Goal: Task Accomplishment & Management: Manage account settings

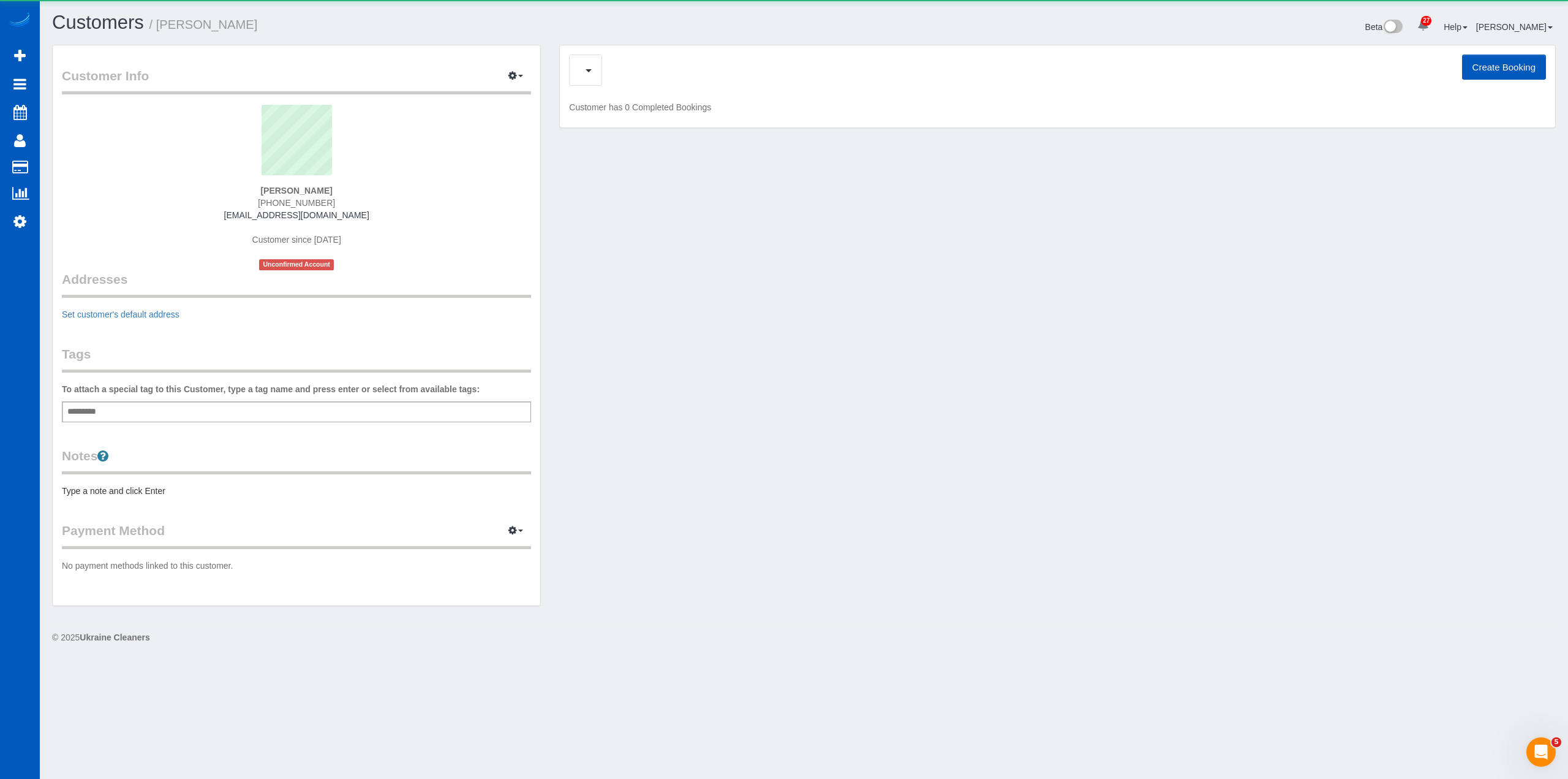
scroll to position [676, 1568]
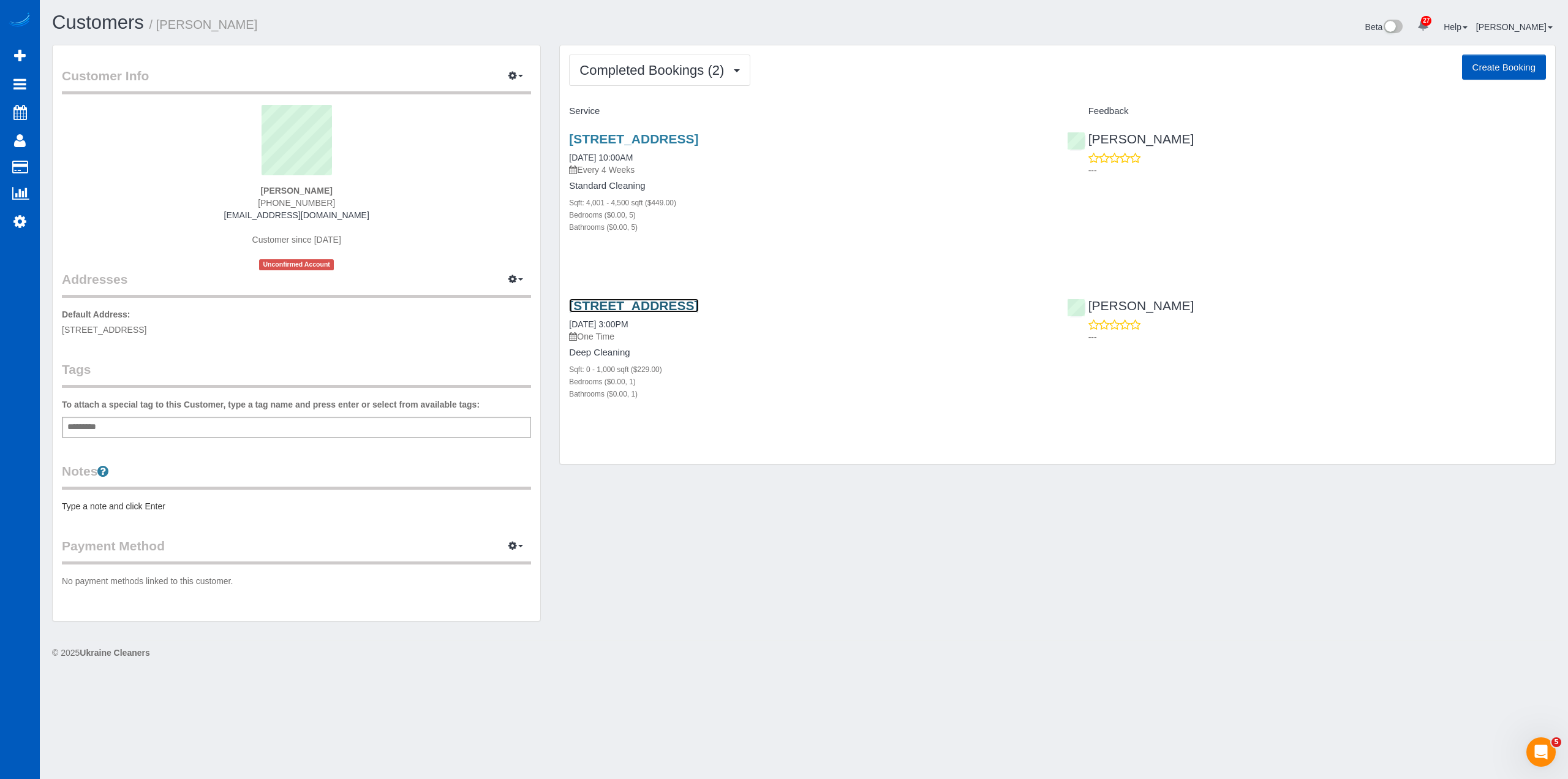
click at [698, 307] on link "515 Birchwood Lane, El Cajon, CA 92021" at bounding box center [634, 305] width 129 height 14
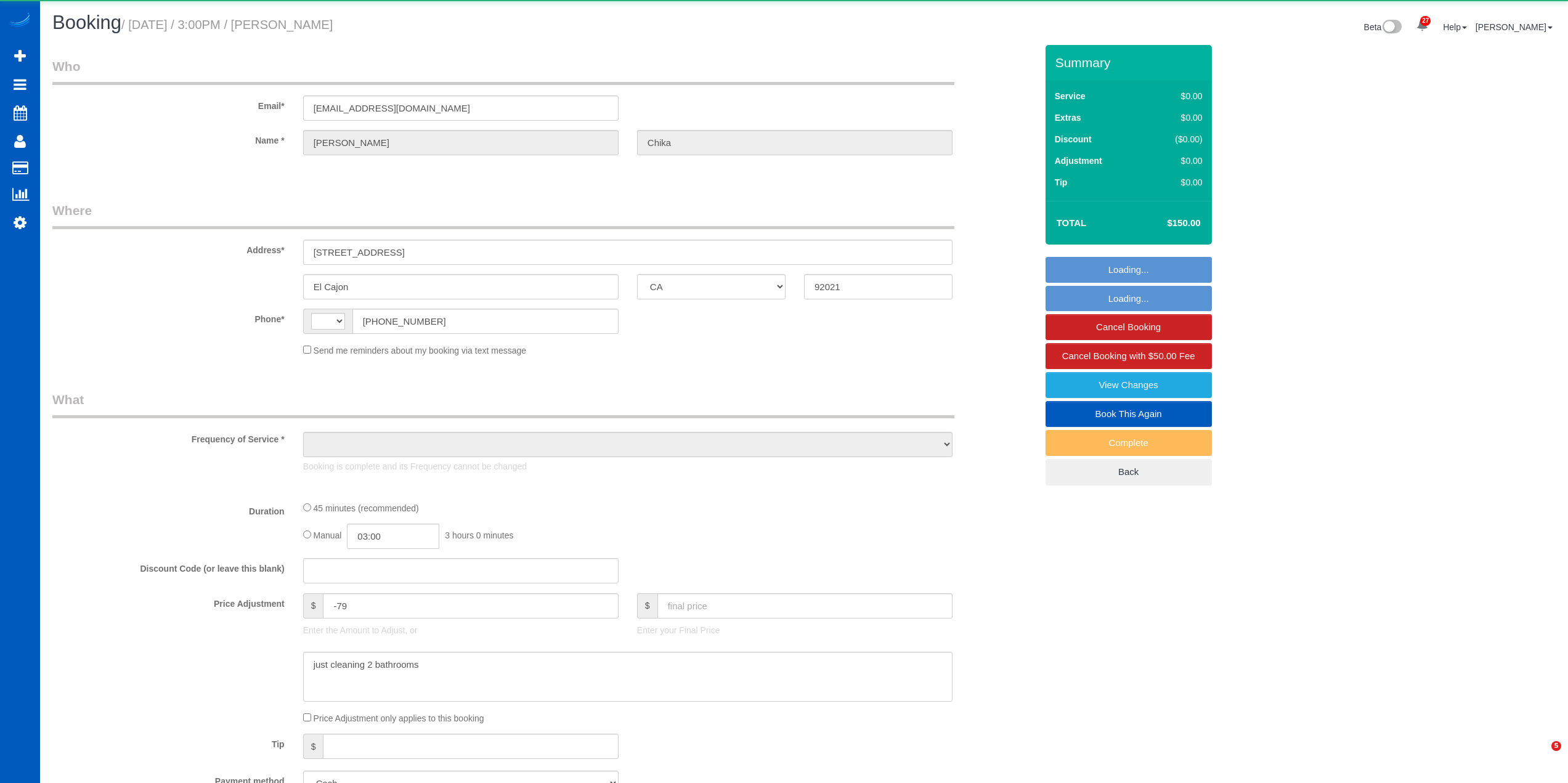
select select "CA"
select select "string:[GEOGRAPHIC_DATA]"
select select "object:823"
select select "199"
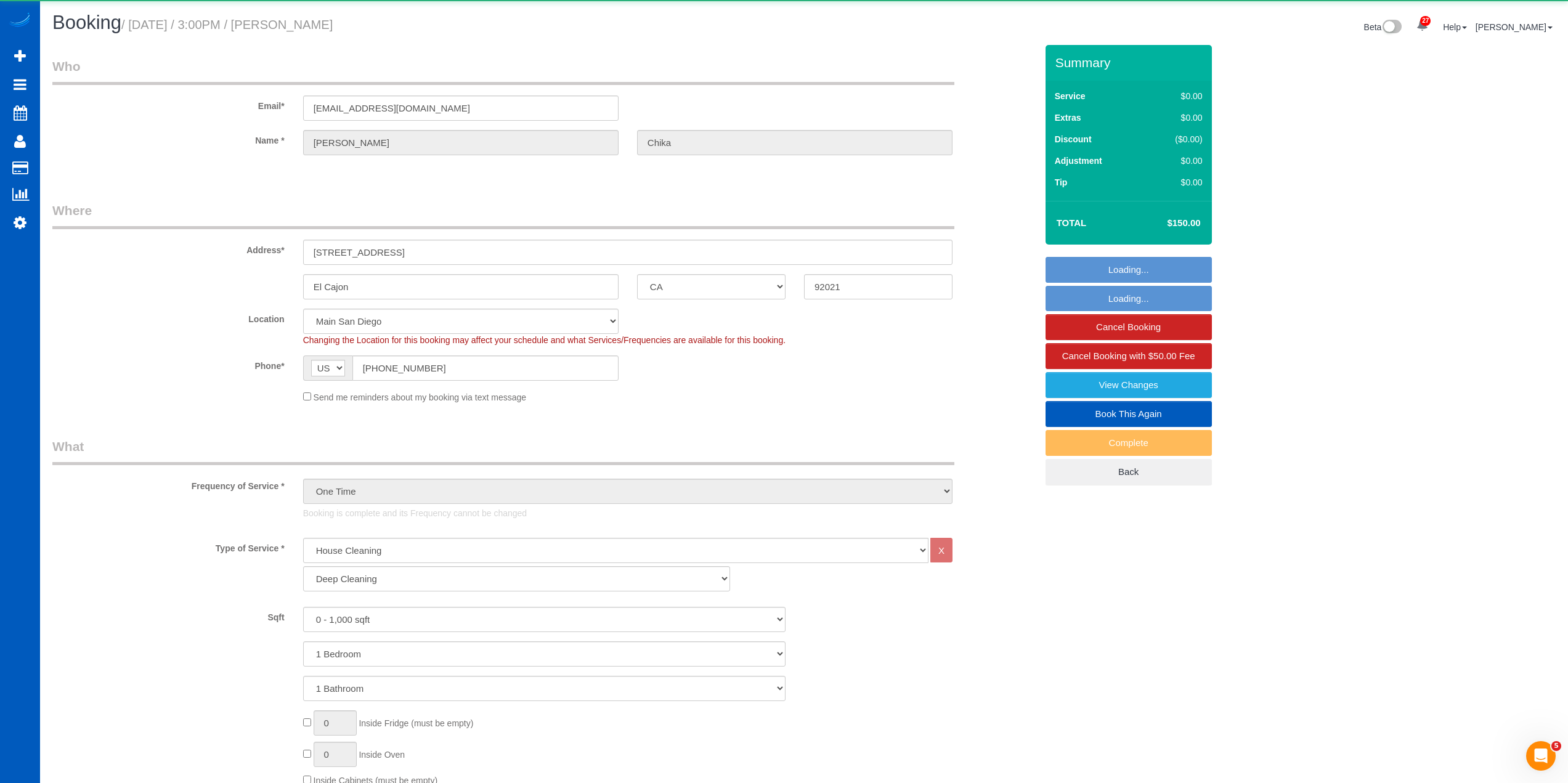
select select "object:1087"
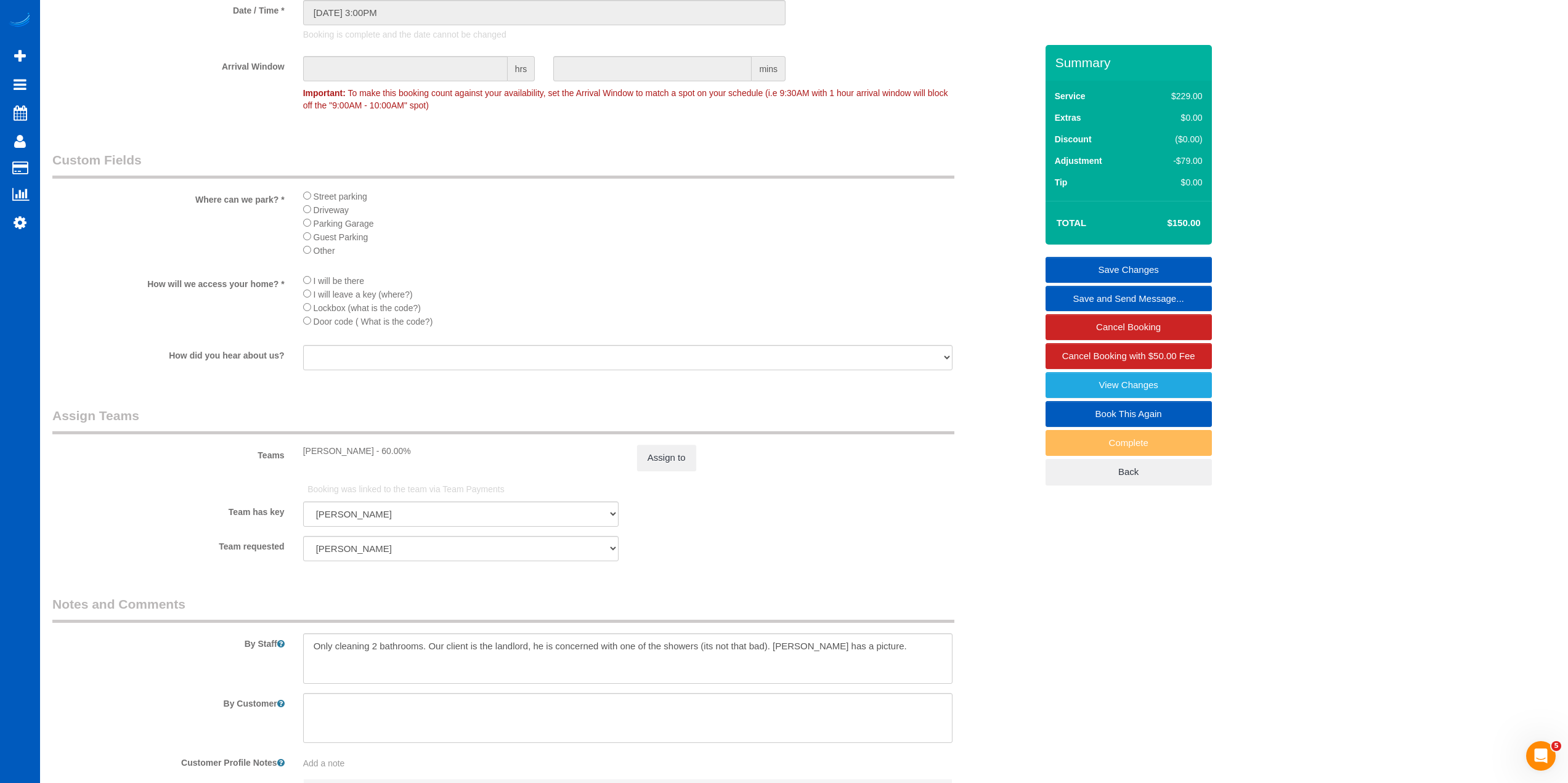
scroll to position [1475, 0]
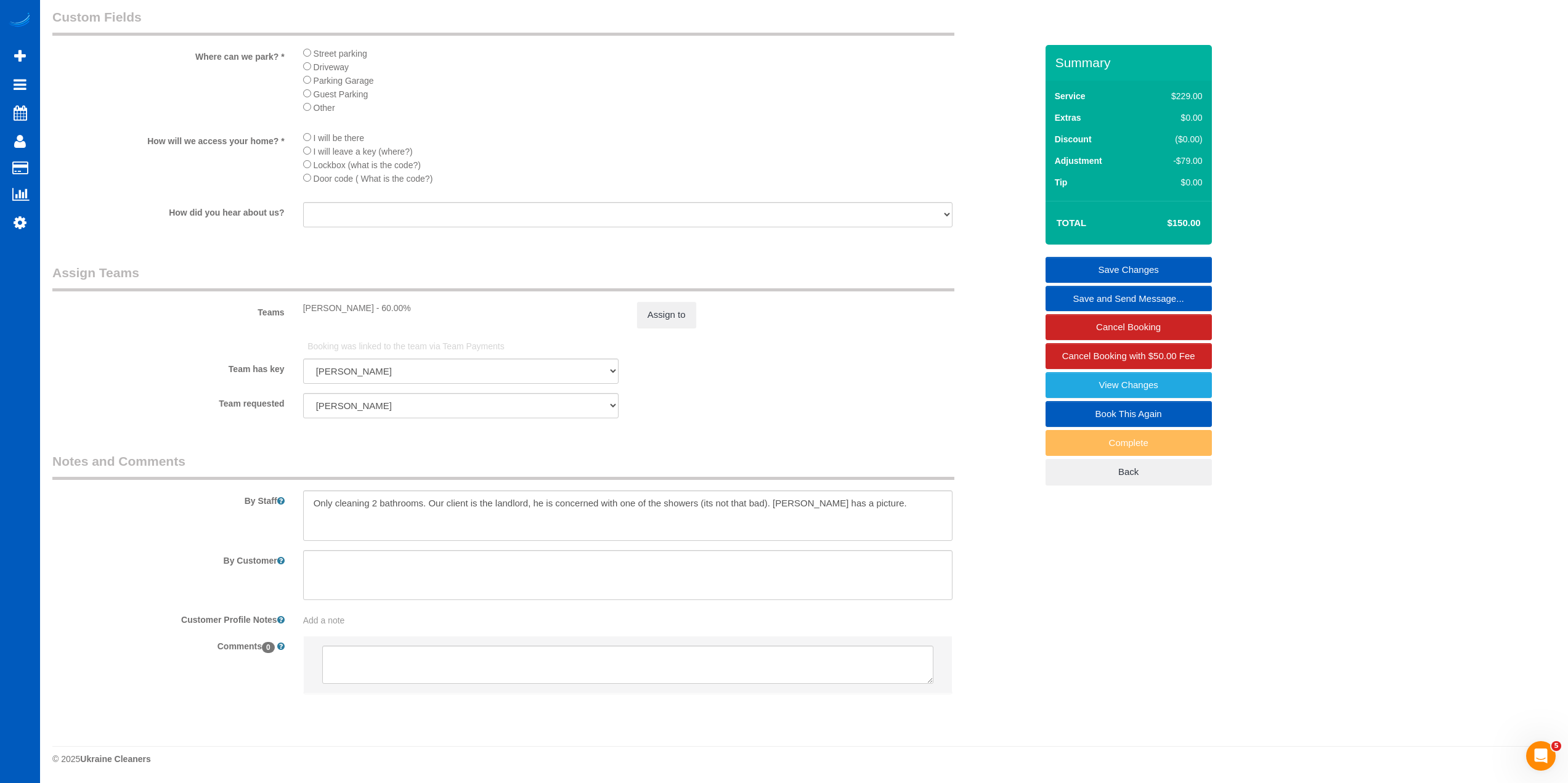
click at [759, 125] on sui-booking-custom-fields "Where can we park? * Street parking Driveway Parking Garage Guest Parking Other…" at bounding box center [544, 119] width 984 height 221
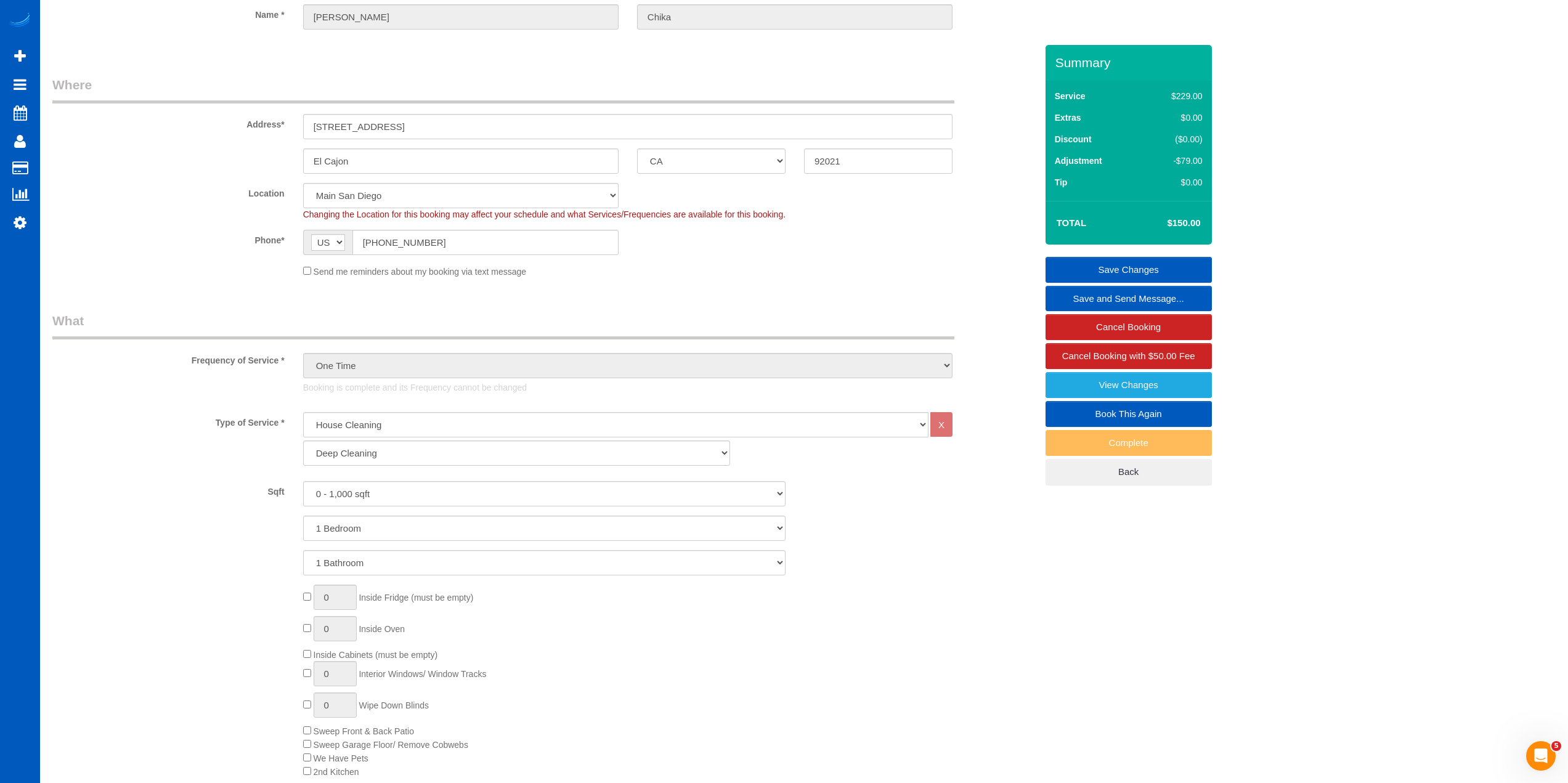
scroll to position [0, 0]
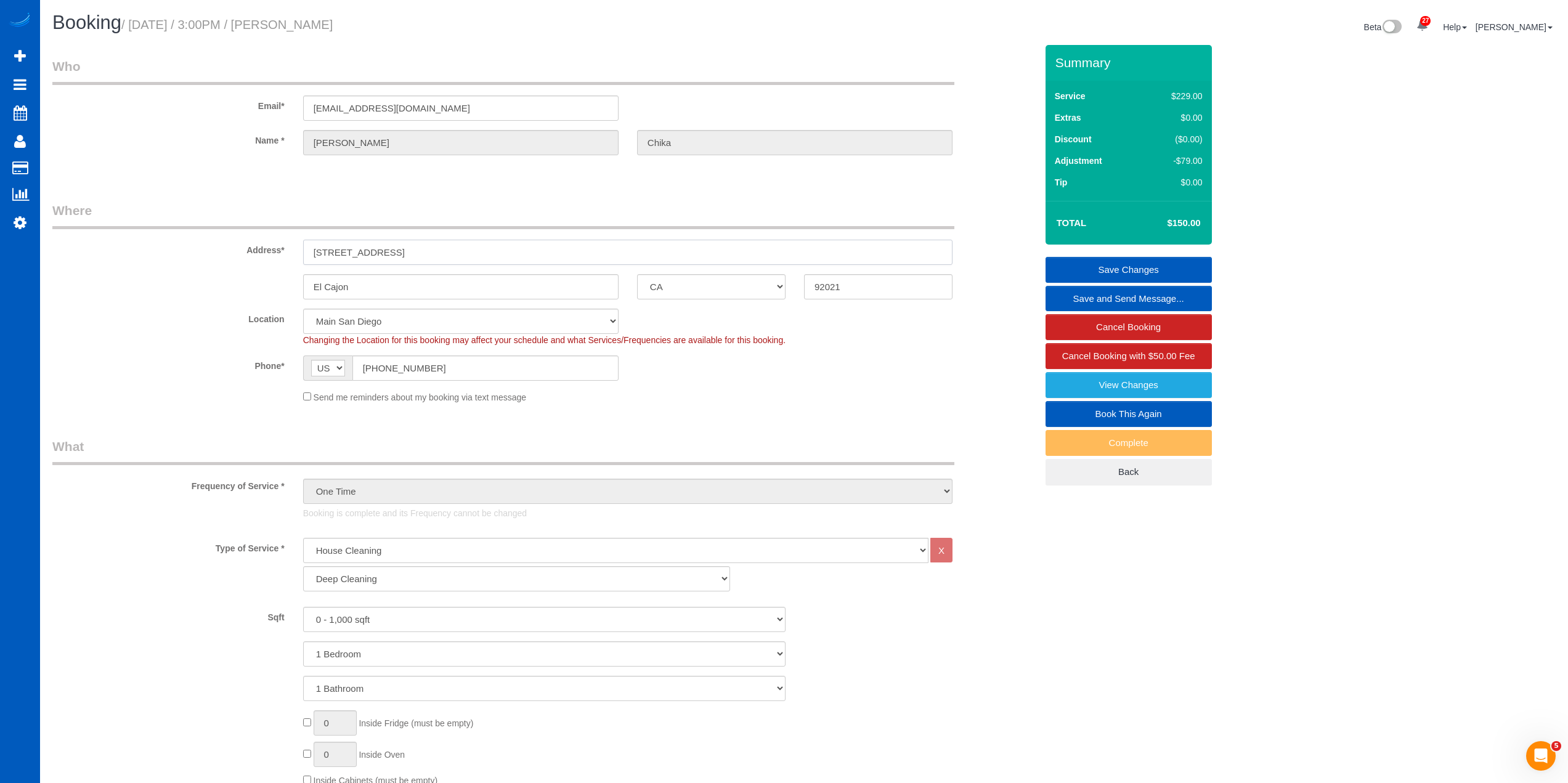
drag, startPoint x: 353, startPoint y: 256, endPoint x: 272, endPoint y: 255, distance: 81.0
click at [272, 255] on div "Address* [STREET_ADDRESS]" at bounding box center [545, 233] width 1002 height 64
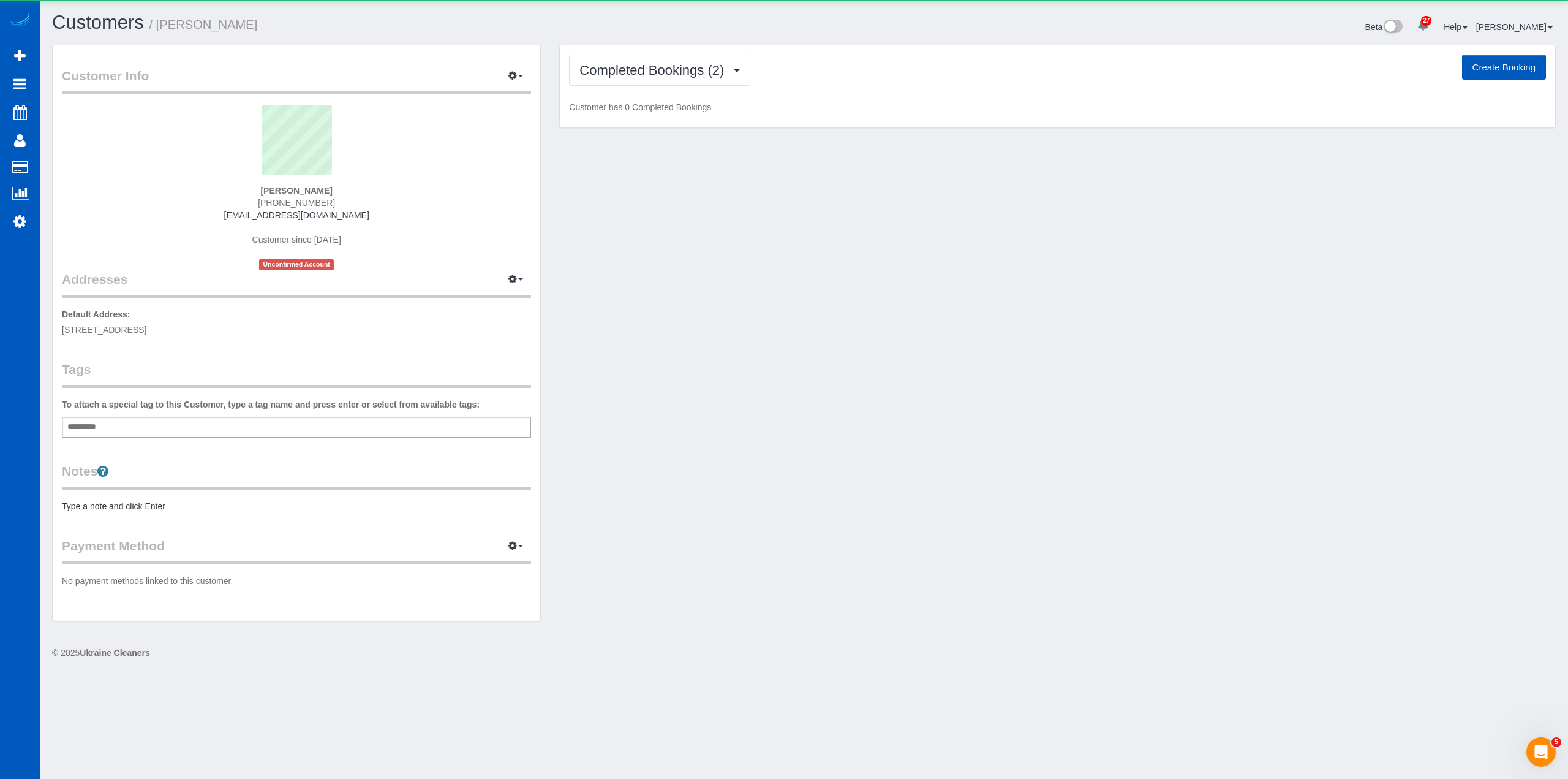
scroll to position [676, 1568]
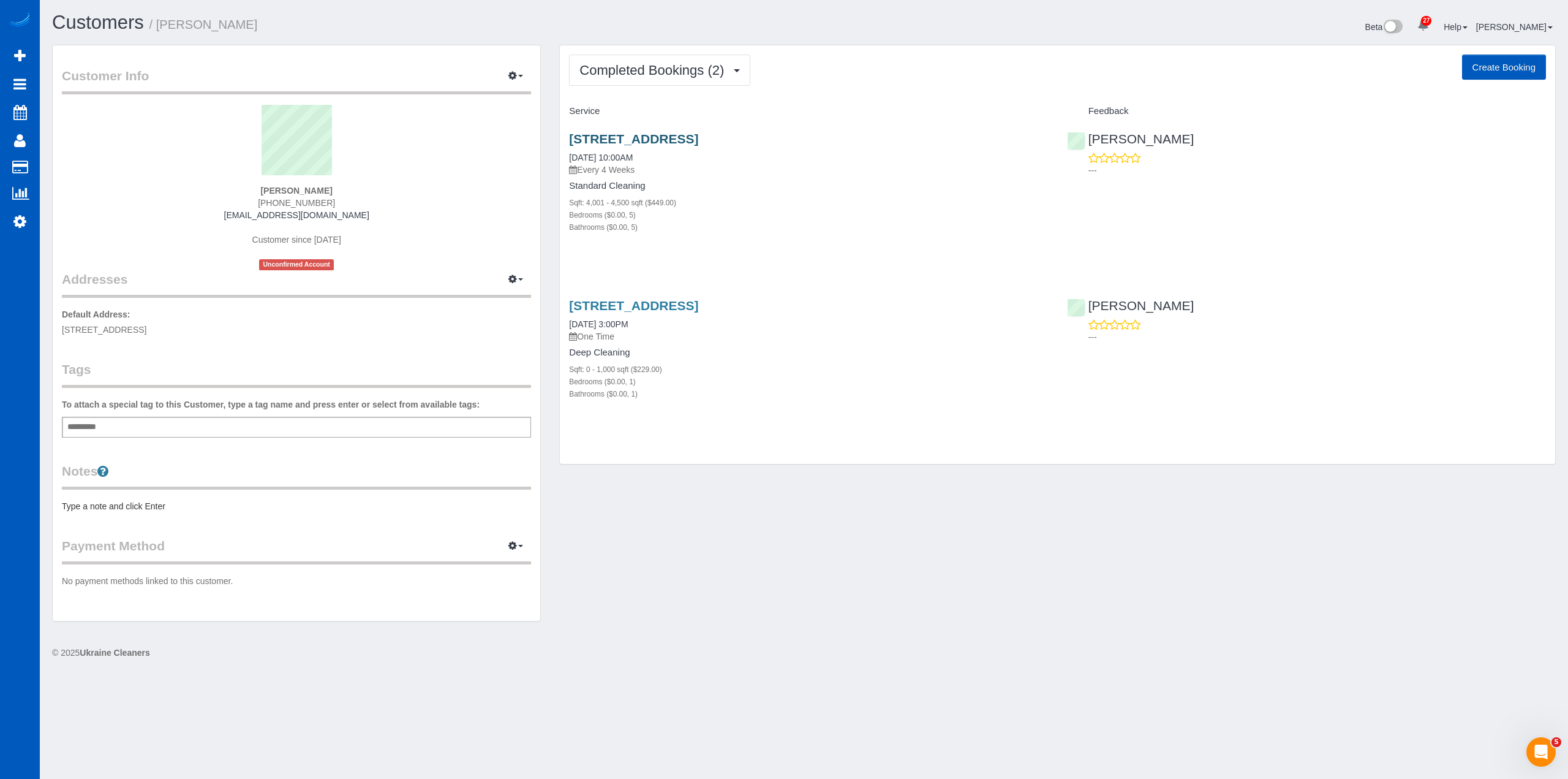
drag, startPoint x: 564, startPoint y: 135, endPoint x: 711, endPoint y: 142, distance: 147.2
click at [711, 142] on div "6125 Castilla St, Santee, CA 92071 08/16/2025 10:00AM Every 4 Weeks Standard Cl…" at bounding box center [808, 189] width 498 height 136
copy link "6125 Castilla St, Santee"
click at [668, 131] on div "6125 Castilla St, Santee, CA 92071 08/16/2025 10:00AM Every 4 Weeks Standard Cl…" at bounding box center [808, 189] width 498 height 136
click at [673, 132] on link "6125 Castilla St, Santee, CA 92071" at bounding box center [634, 139] width 129 height 14
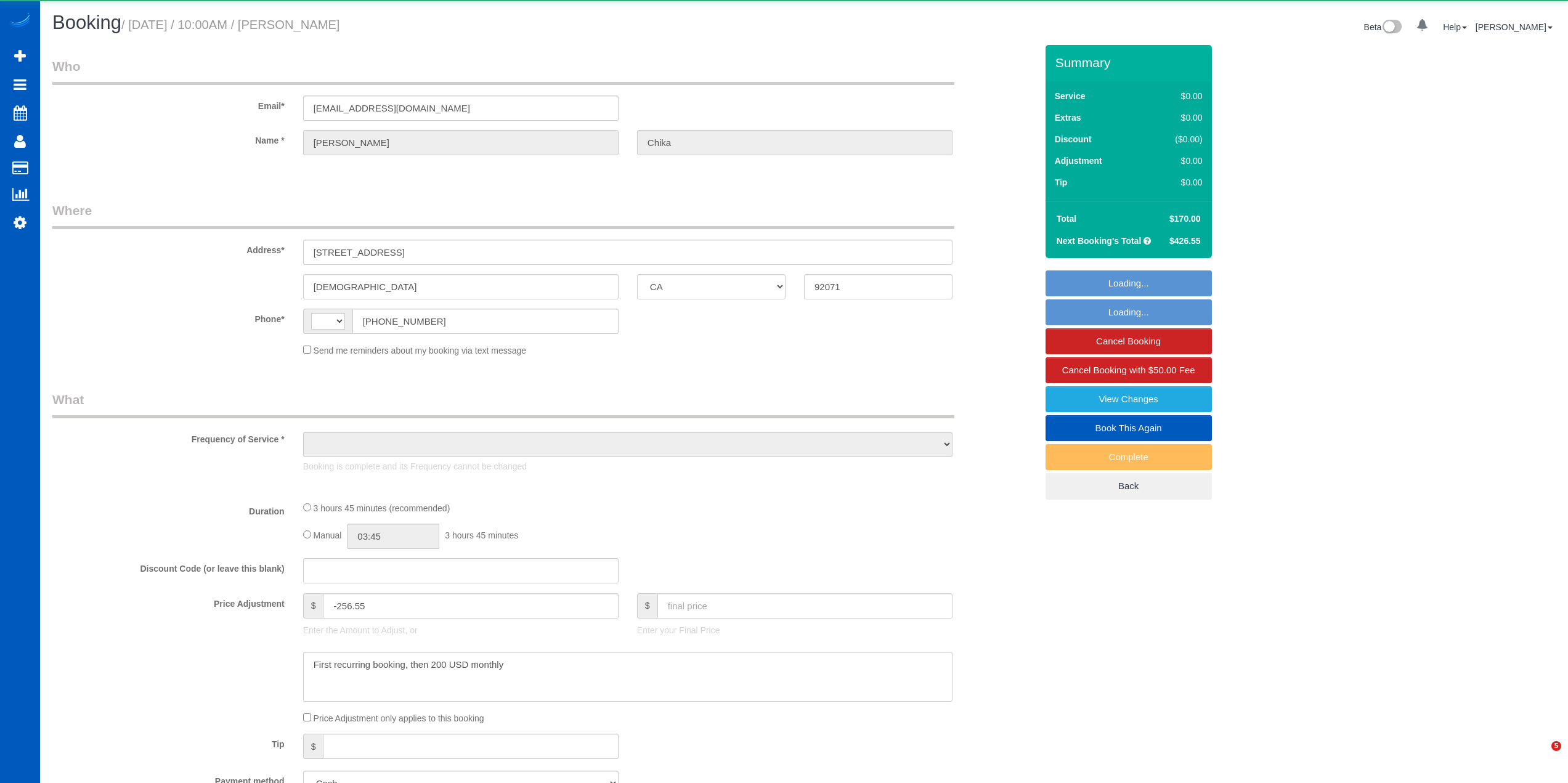
select select "CA"
select select "string:[GEOGRAPHIC_DATA]"
select select "object:805"
select select "199"
select select "4001"
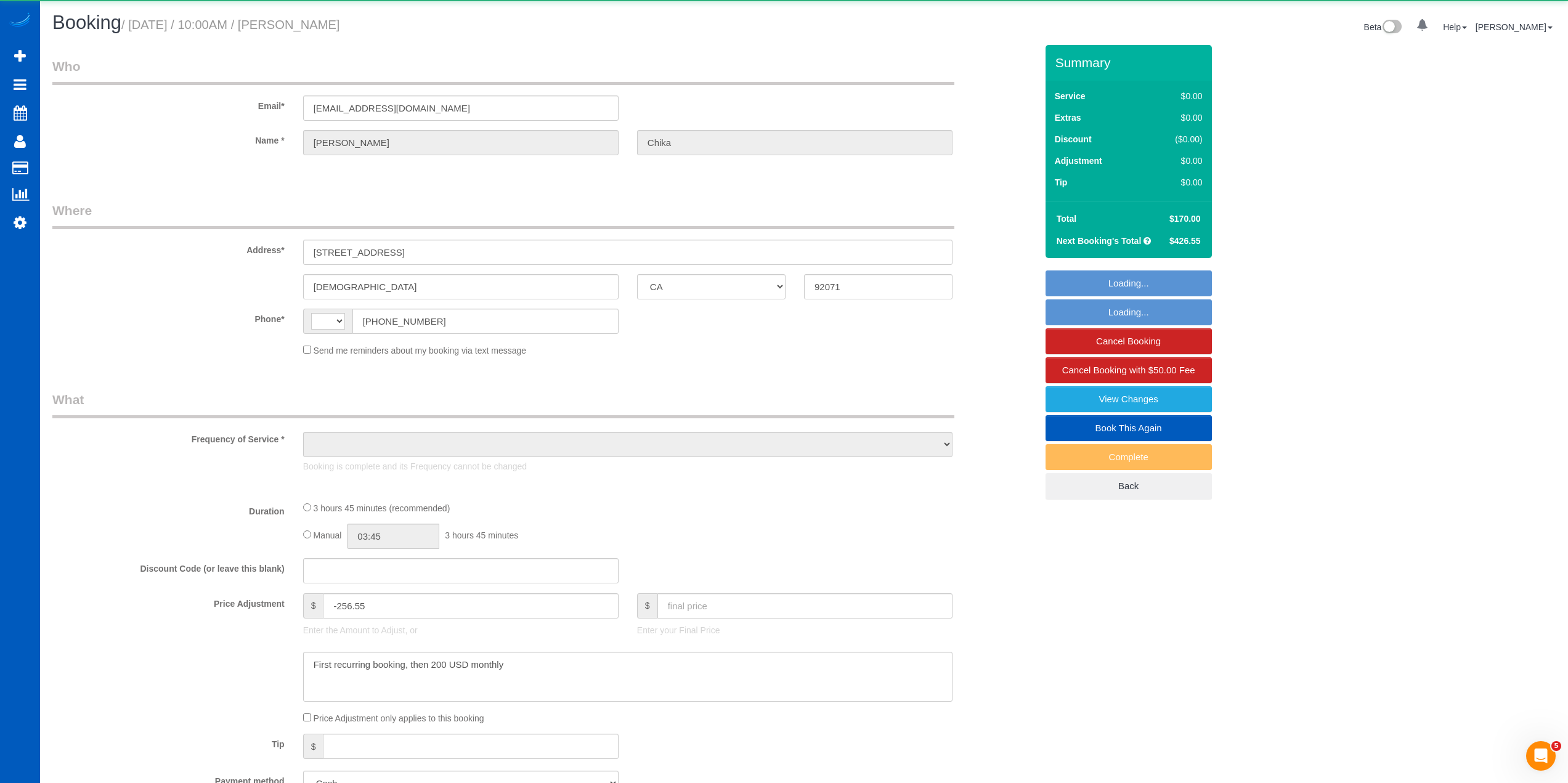
select select "5"
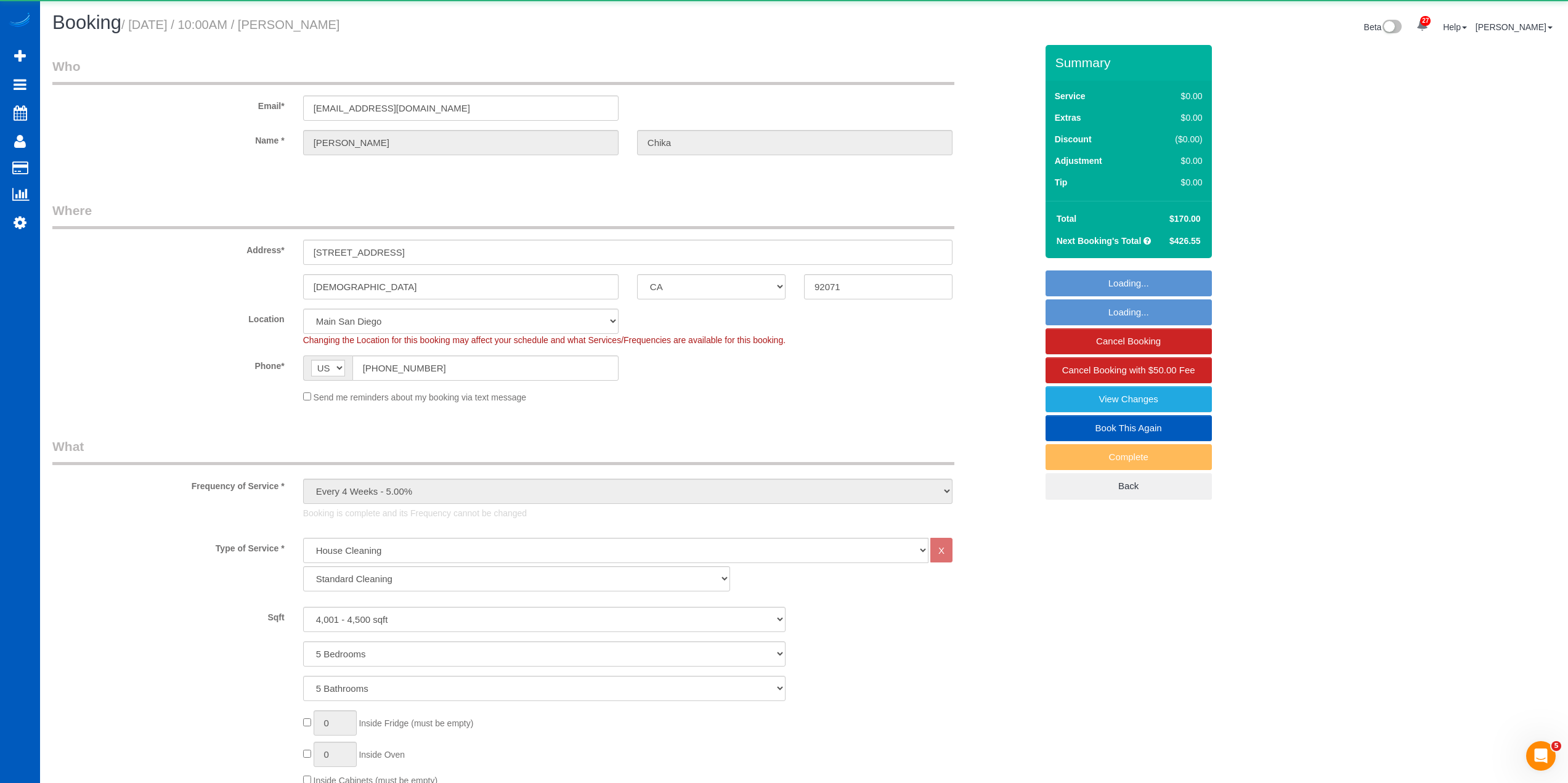
select select "object:1093"
select select "4001"
select select "5"
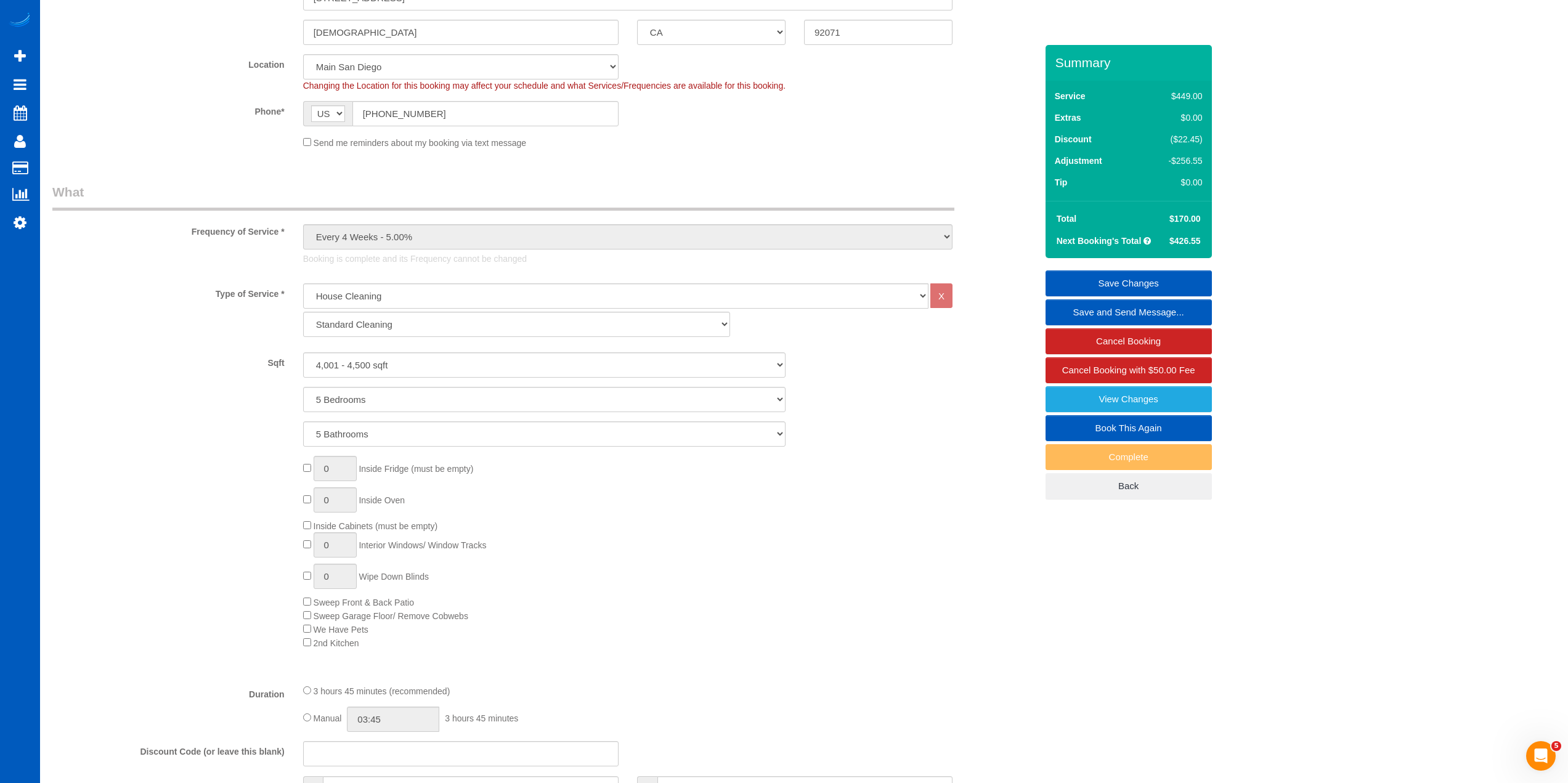
scroll to position [62, 0]
